Goal: Information Seeking & Learning: Learn about a topic

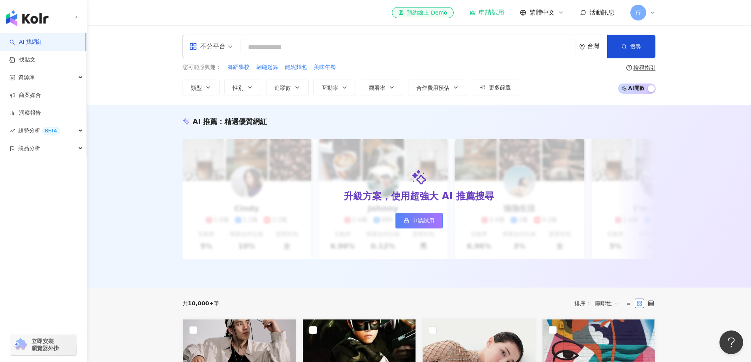
type input "**********"
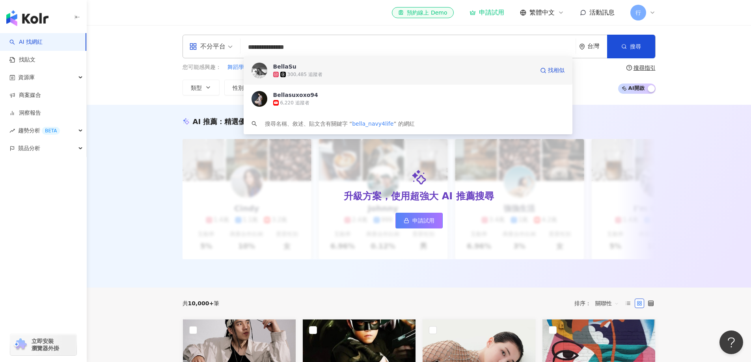
click at [323, 72] on div "300,485 追蹤者" at bounding box center [403, 75] width 261 height 8
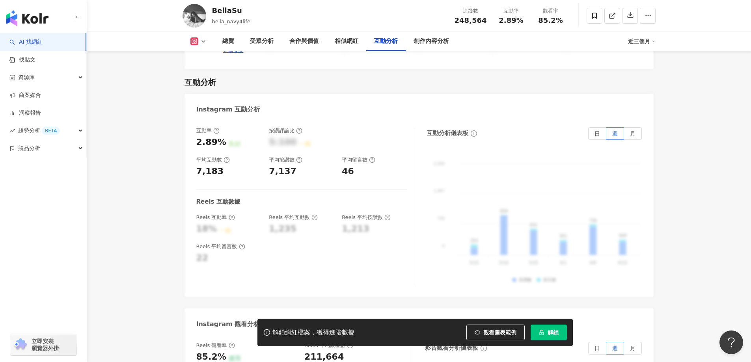
scroll to position [1617, 0]
